Goal: Transaction & Acquisition: Book appointment/travel/reservation

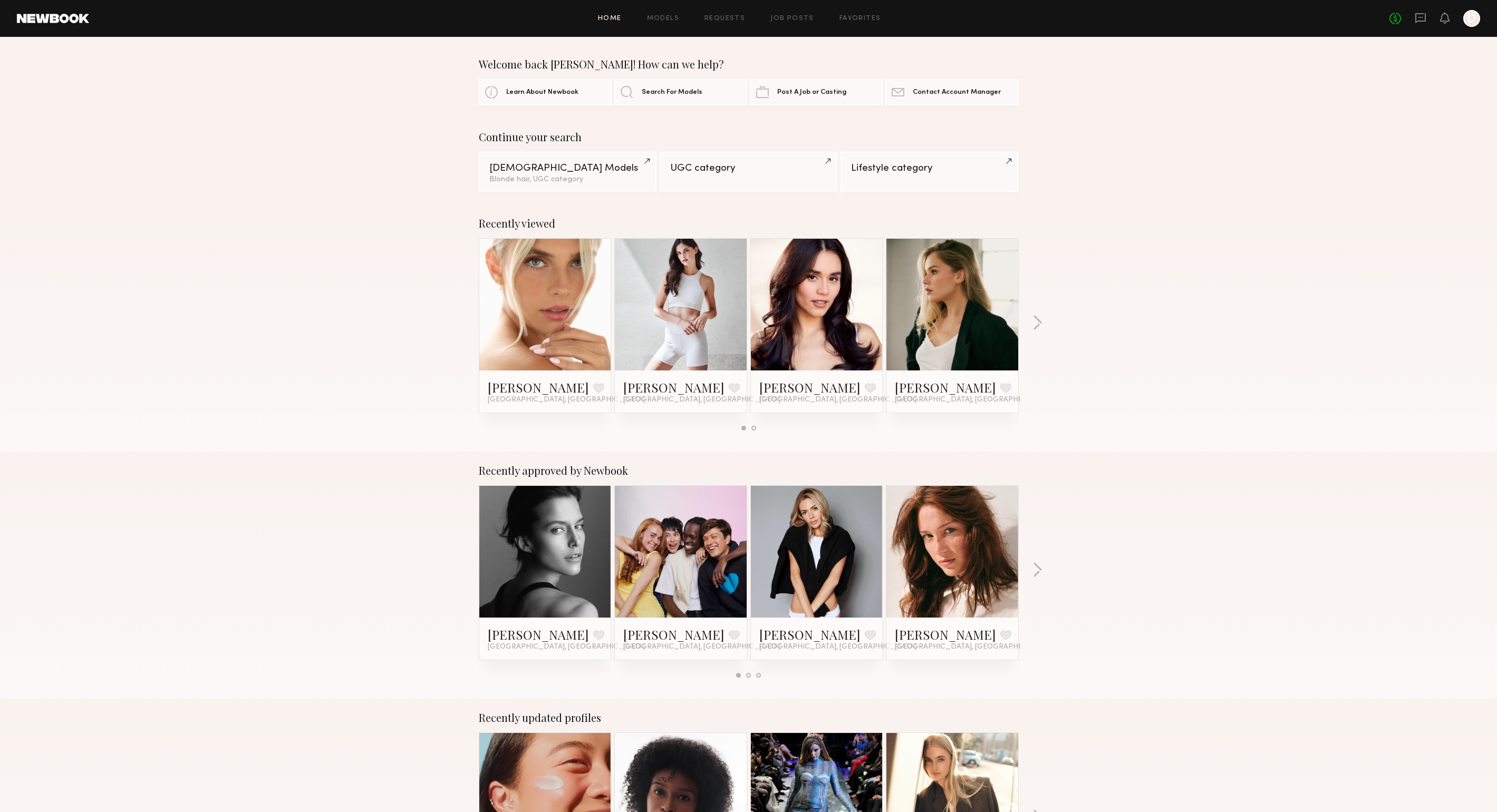
click at [831, 279] on link at bounding box center [817, 305] width 65 height 132
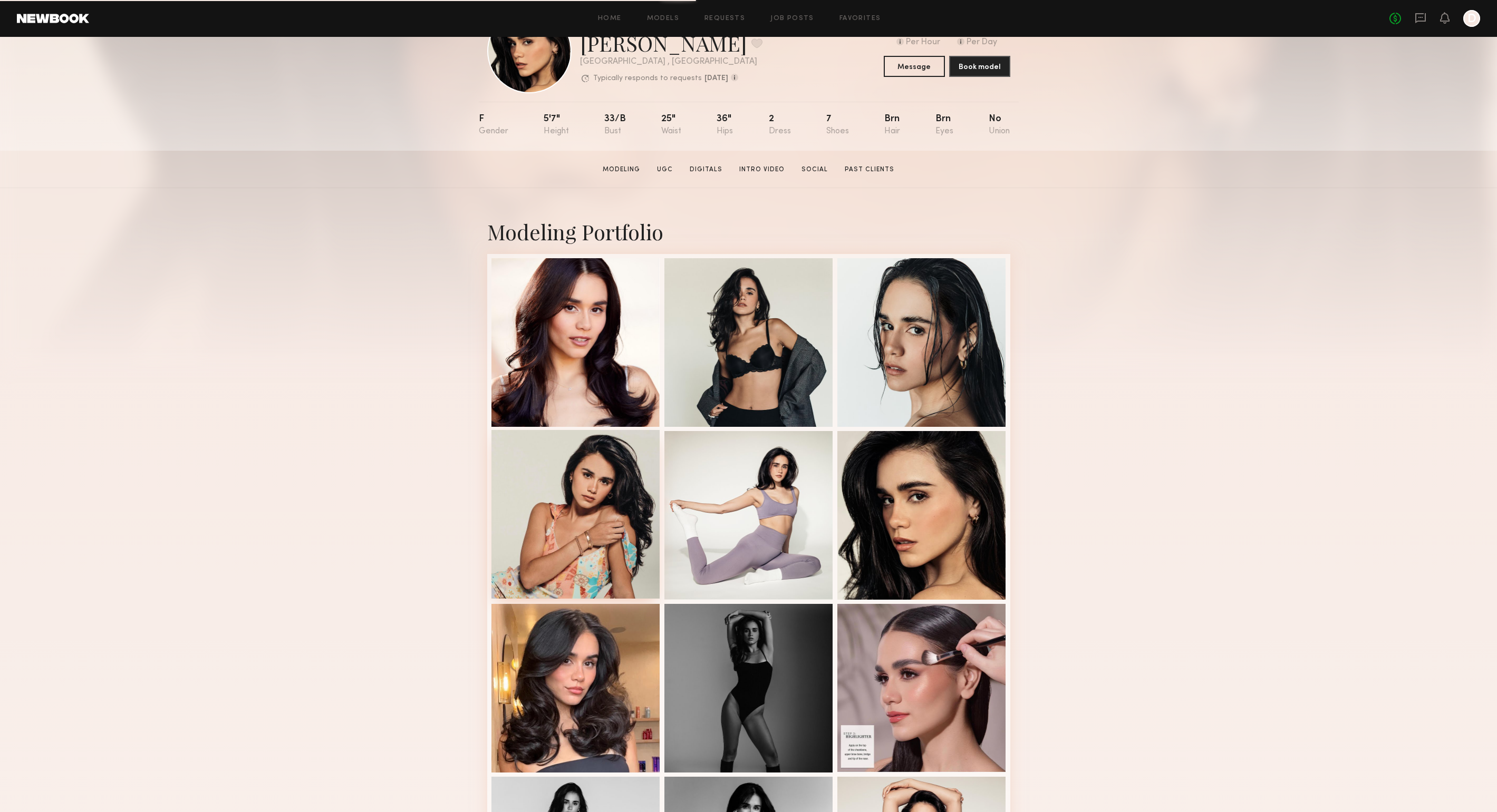
scroll to position [185, 0]
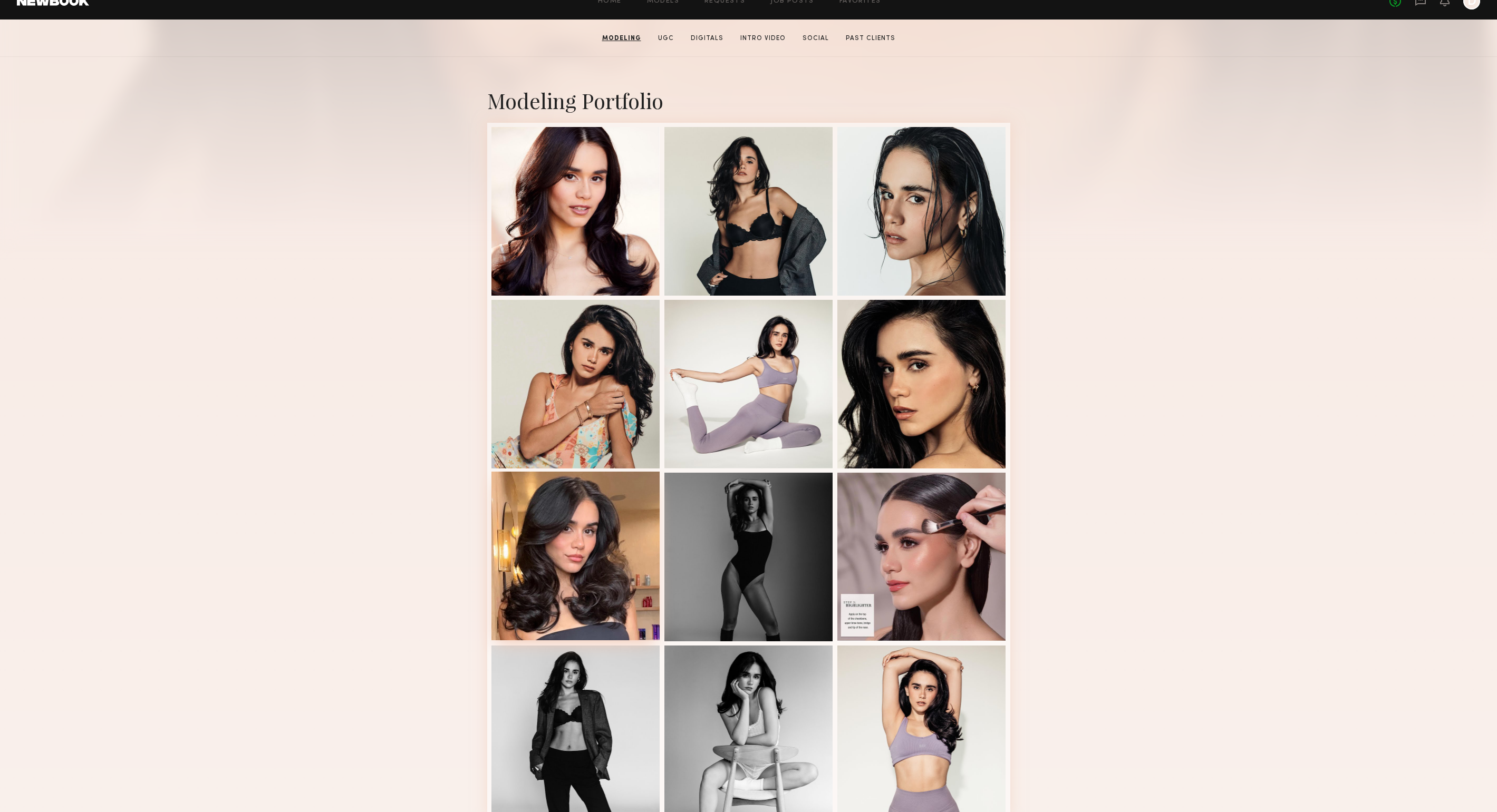
click at [548, 538] on div at bounding box center [576, 556] width 169 height 168
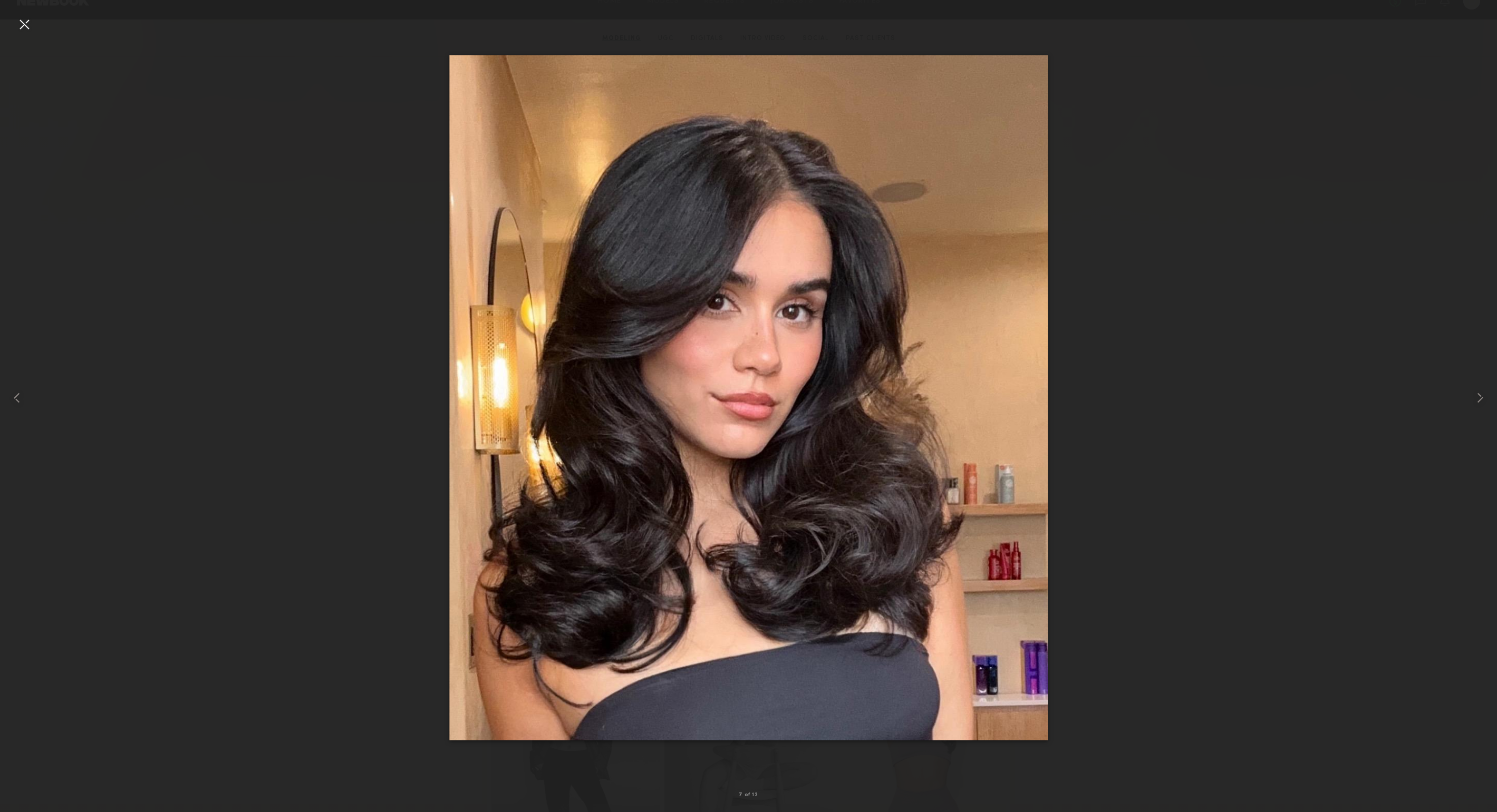
click at [18, 22] on div at bounding box center [25, 25] width 17 height 17
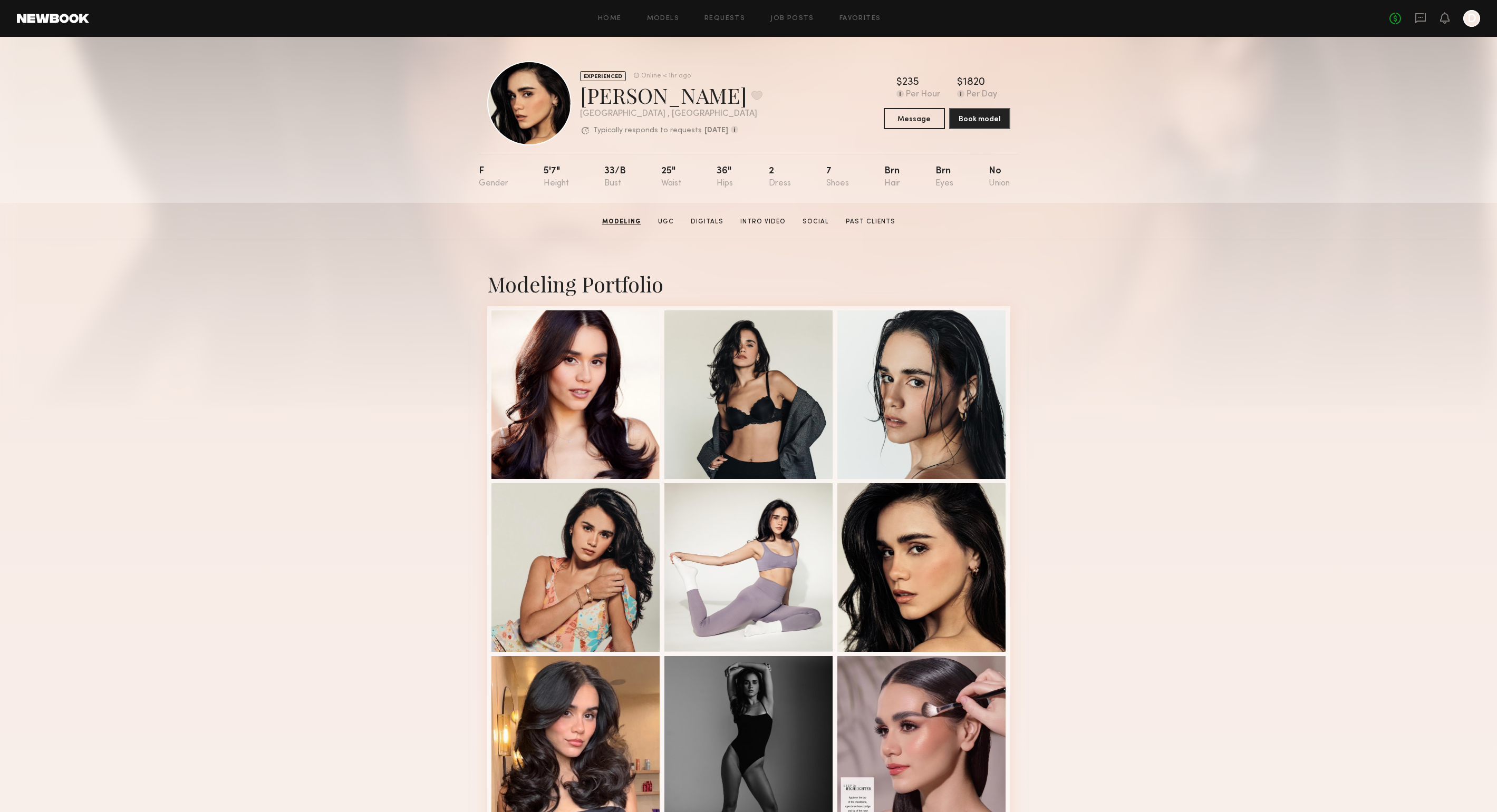
scroll to position [0, 0]
click at [373, 659] on div "Modeling Portfolio View More" at bounding box center [748, 651] width 1497 height 820
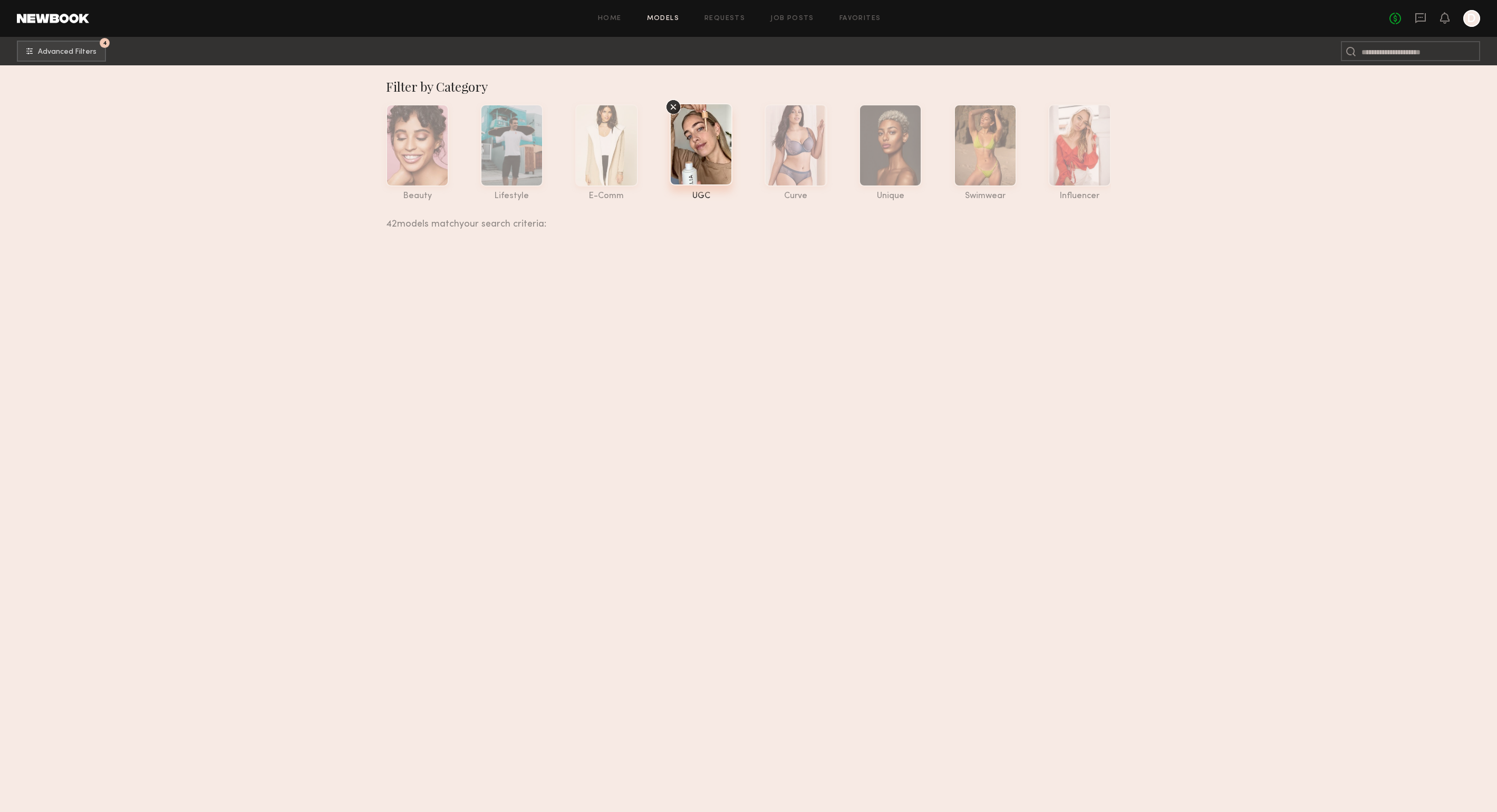
scroll to position [5829, 0]
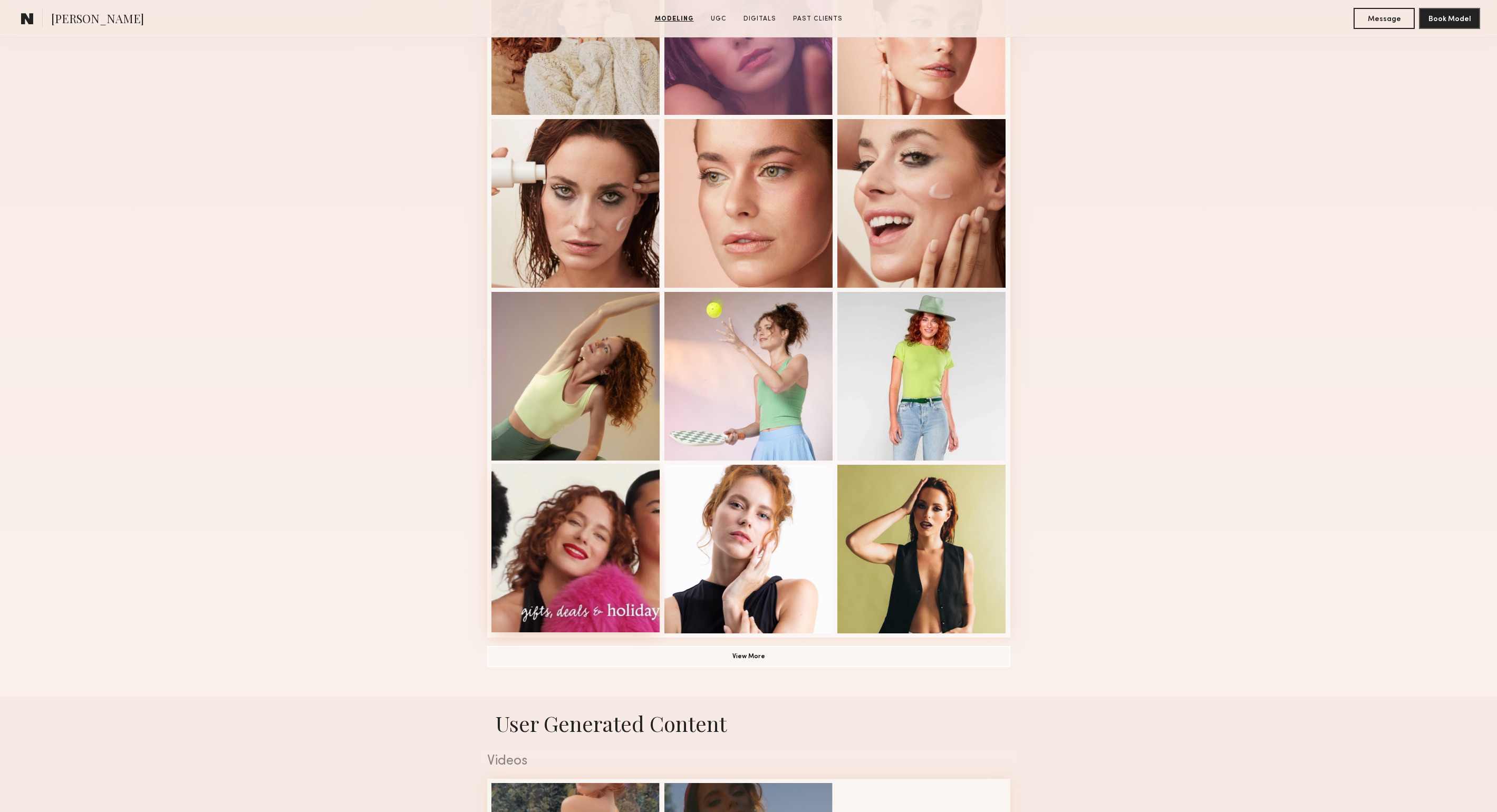
scroll to position [376, 0]
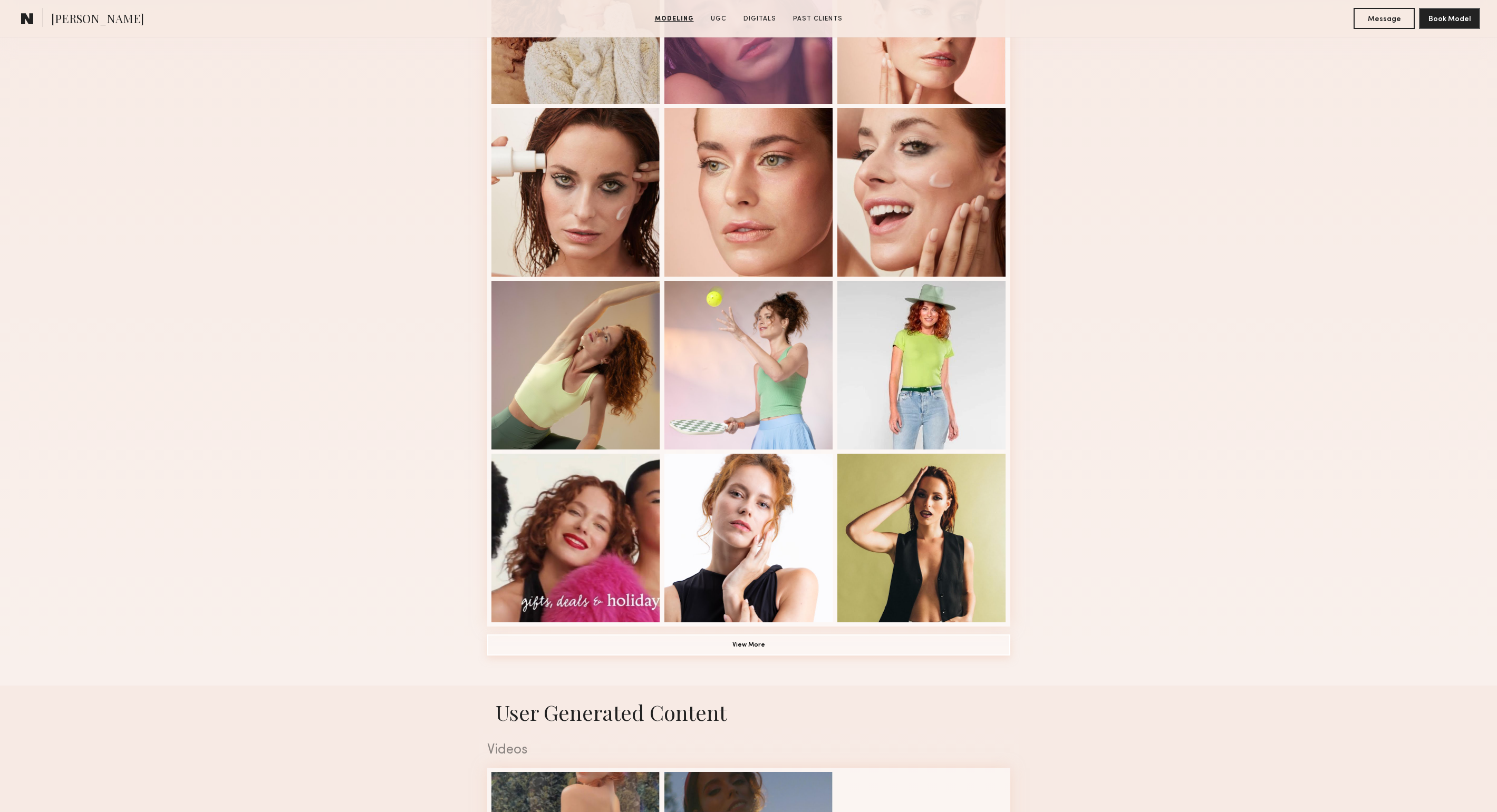
click at [796, 646] on button "View More" at bounding box center [748, 645] width 523 height 21
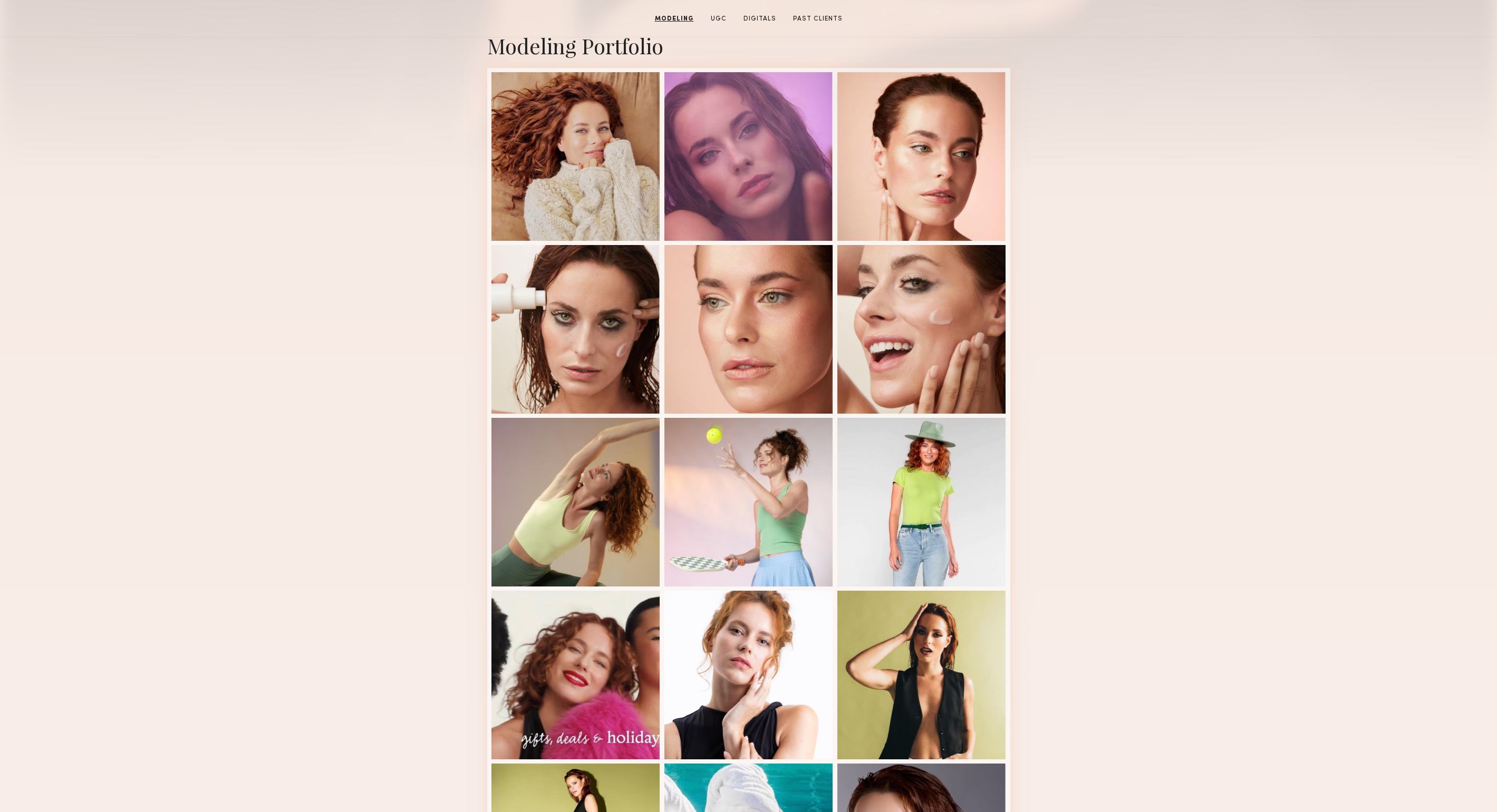
scroll to position [0, 0]
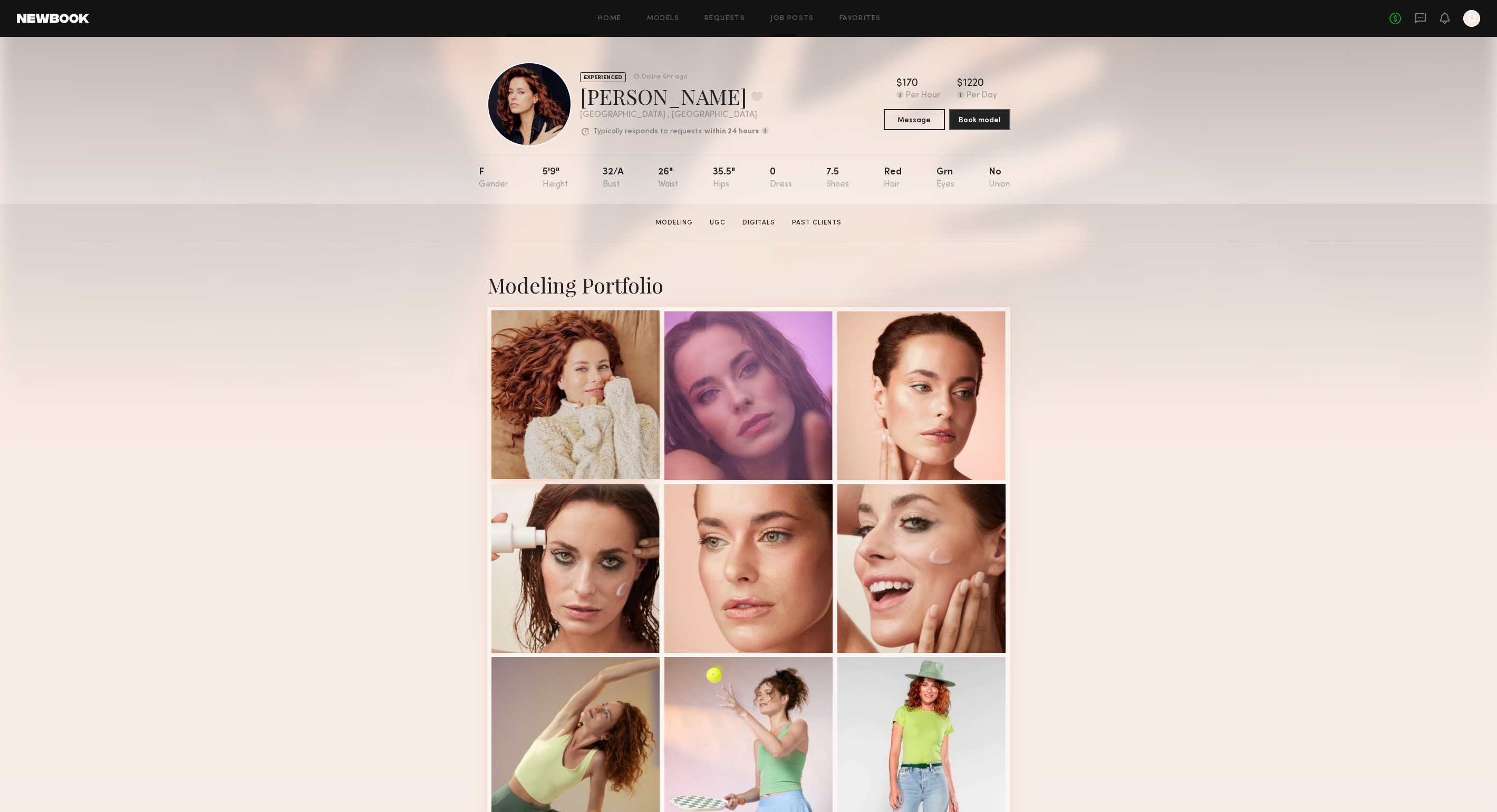
click at [564, 385] on div at bounding box center [576, 394] width 169 height 168
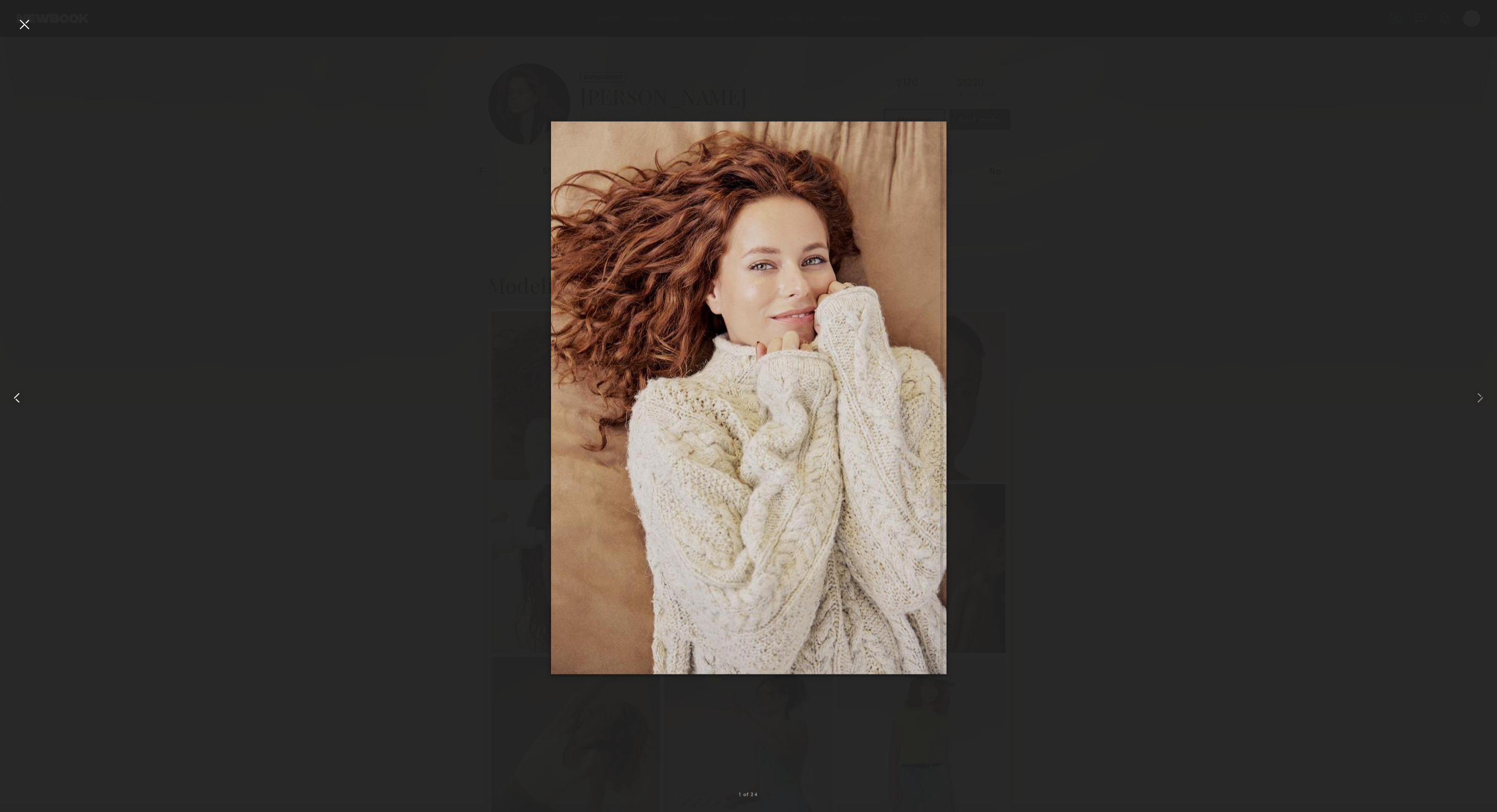
click at [37, 23] on div at bounding box center [30, 397] width 60 height 761
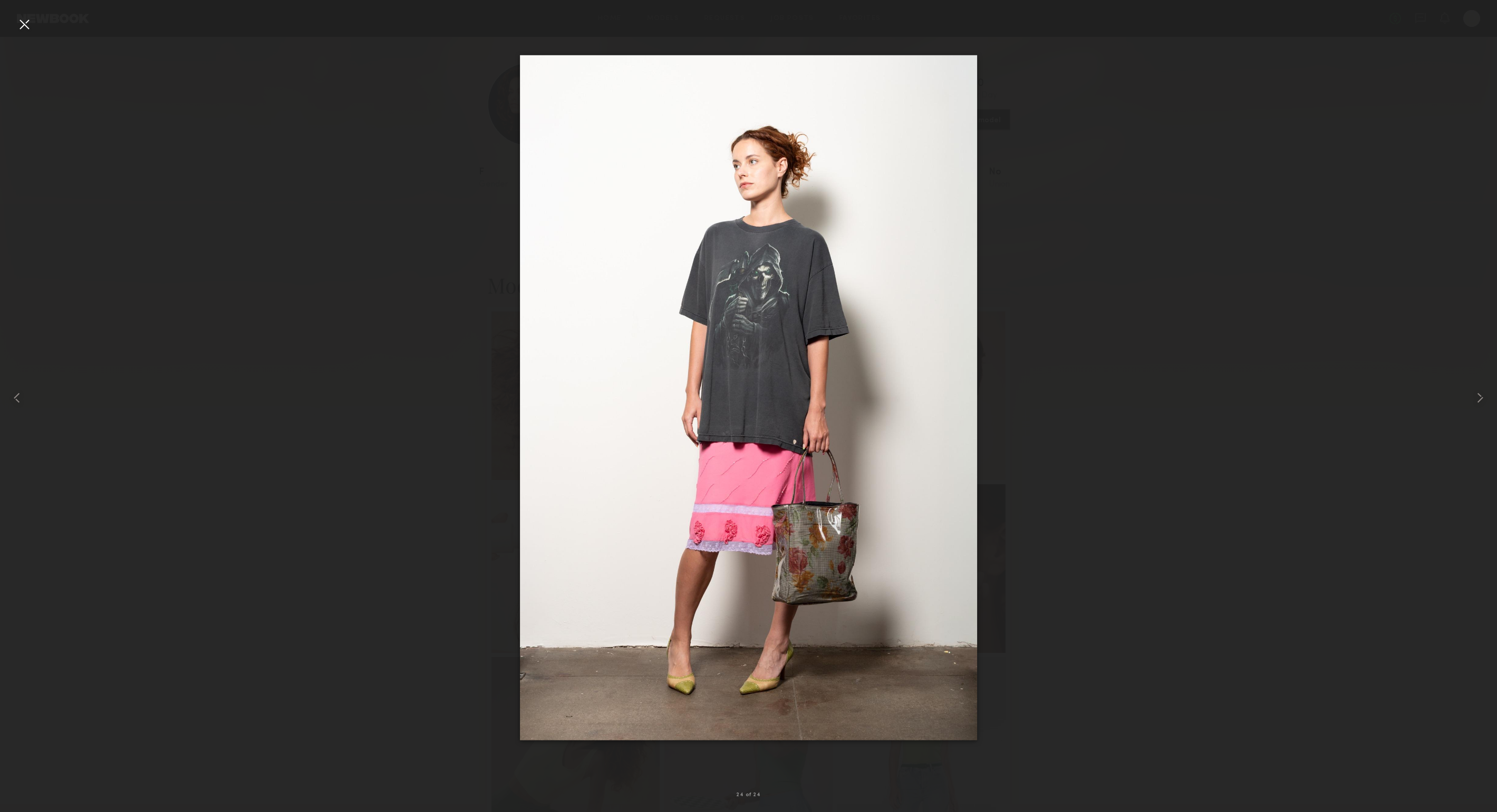
click at [27, 25] on div at bounding box center [25, 25] width 17 height 17
